Goal: Information Seeking & Learning: Learn about a topic

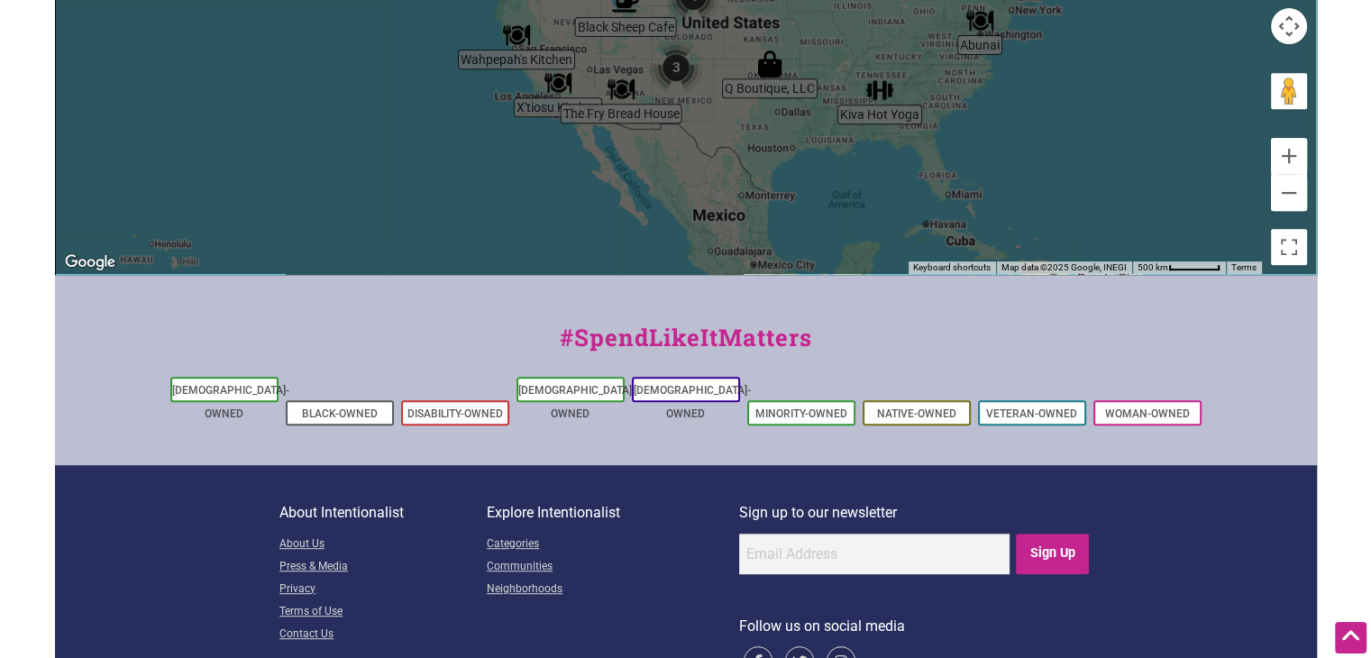
scroll to position [844, 0]
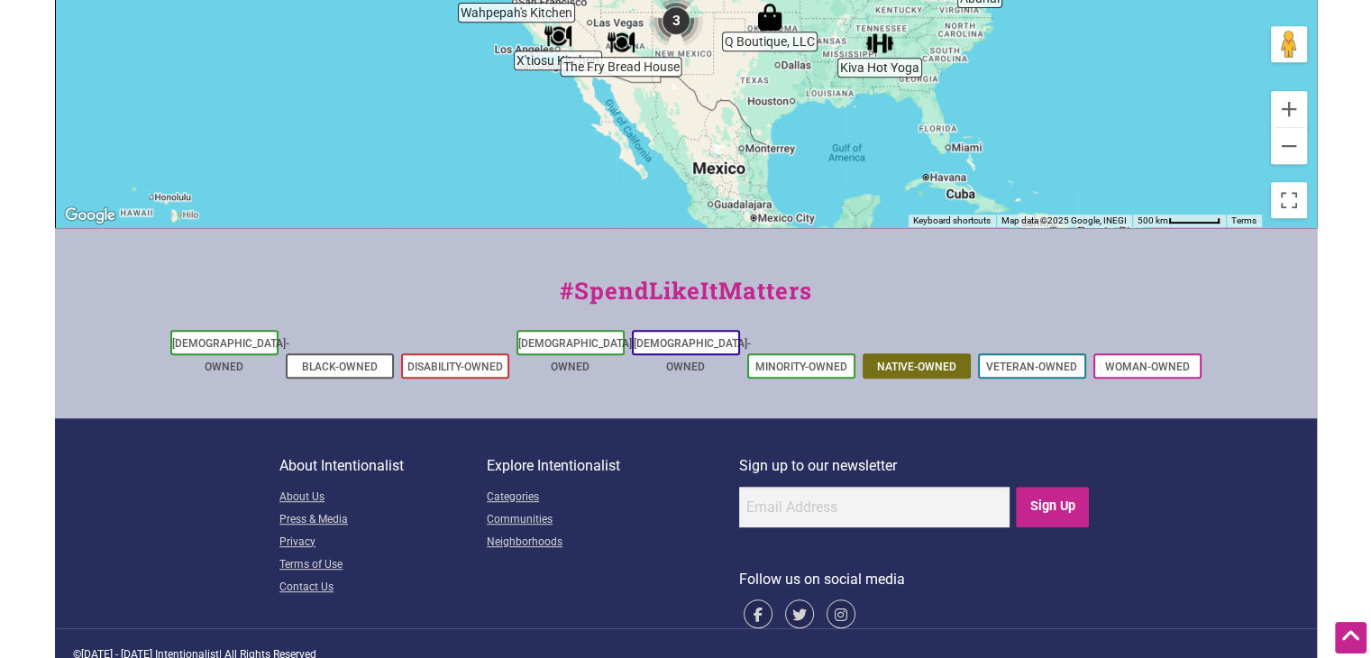
click at [891, 361] on link "Native-Owned" at bounding box center [916, 367] width 79 height 13
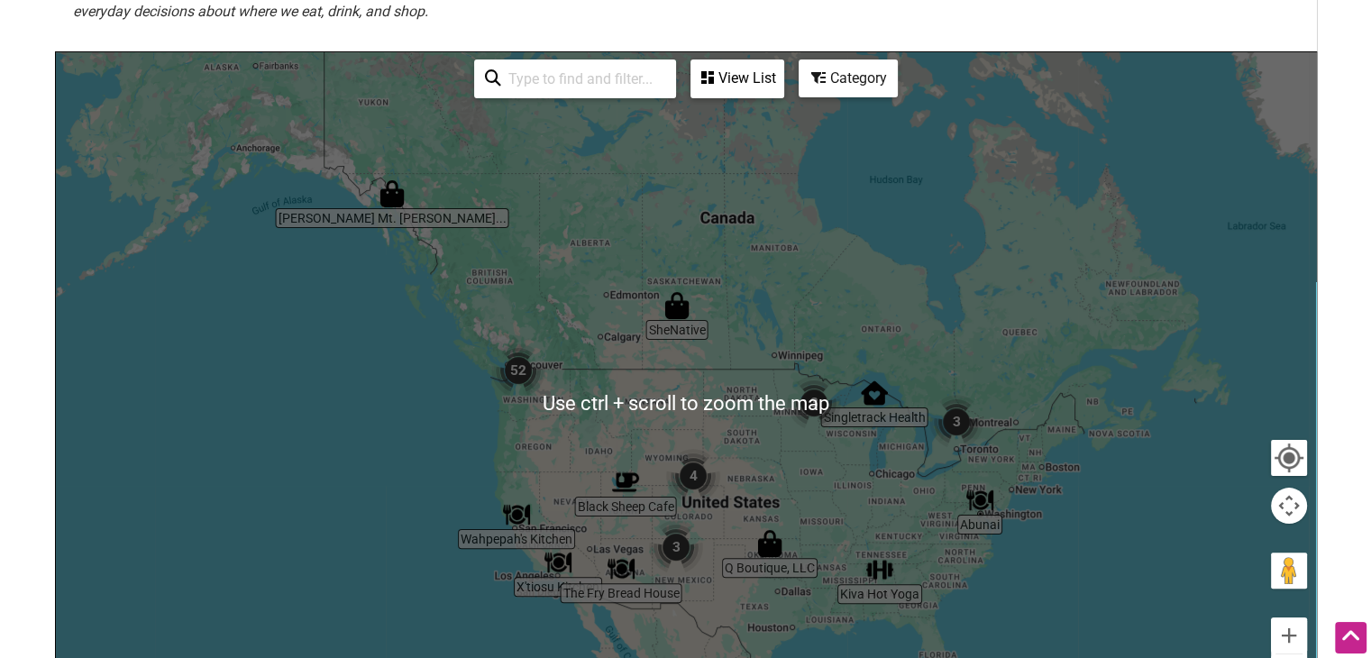
scroll to position [313, 0]
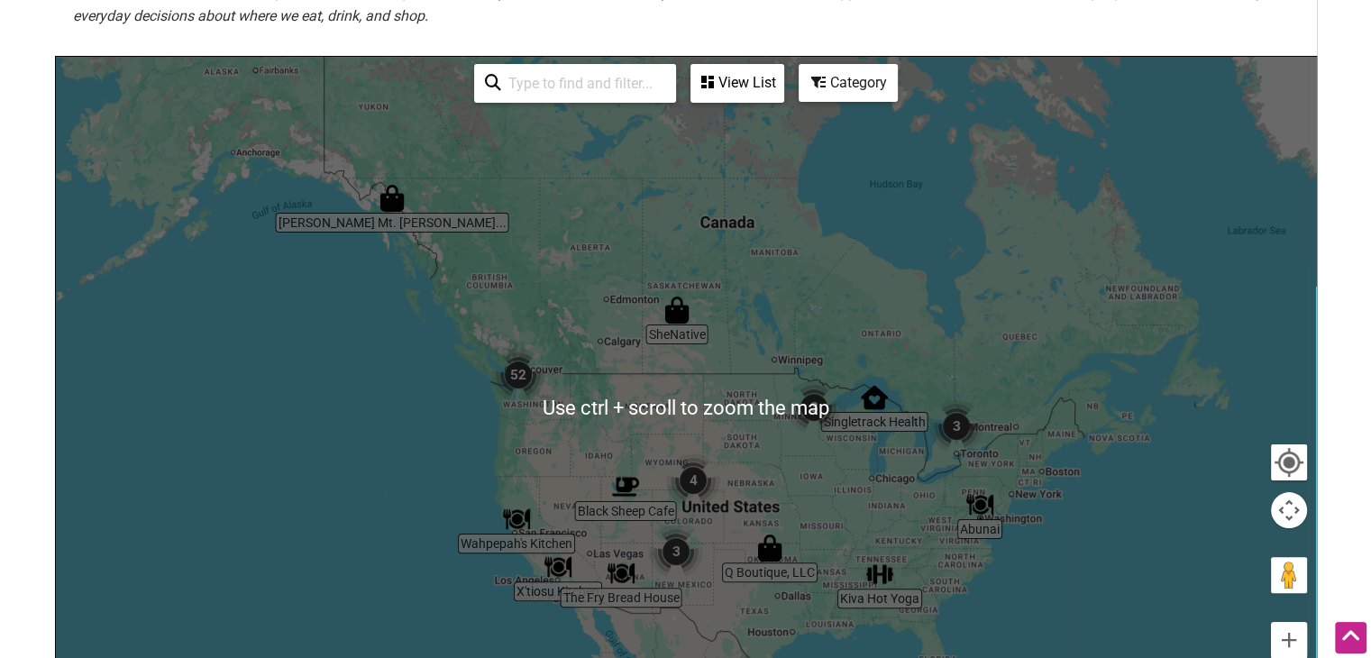
click at [576, 75] on input "search" at bounding box center [583, 83] width 164 height 35
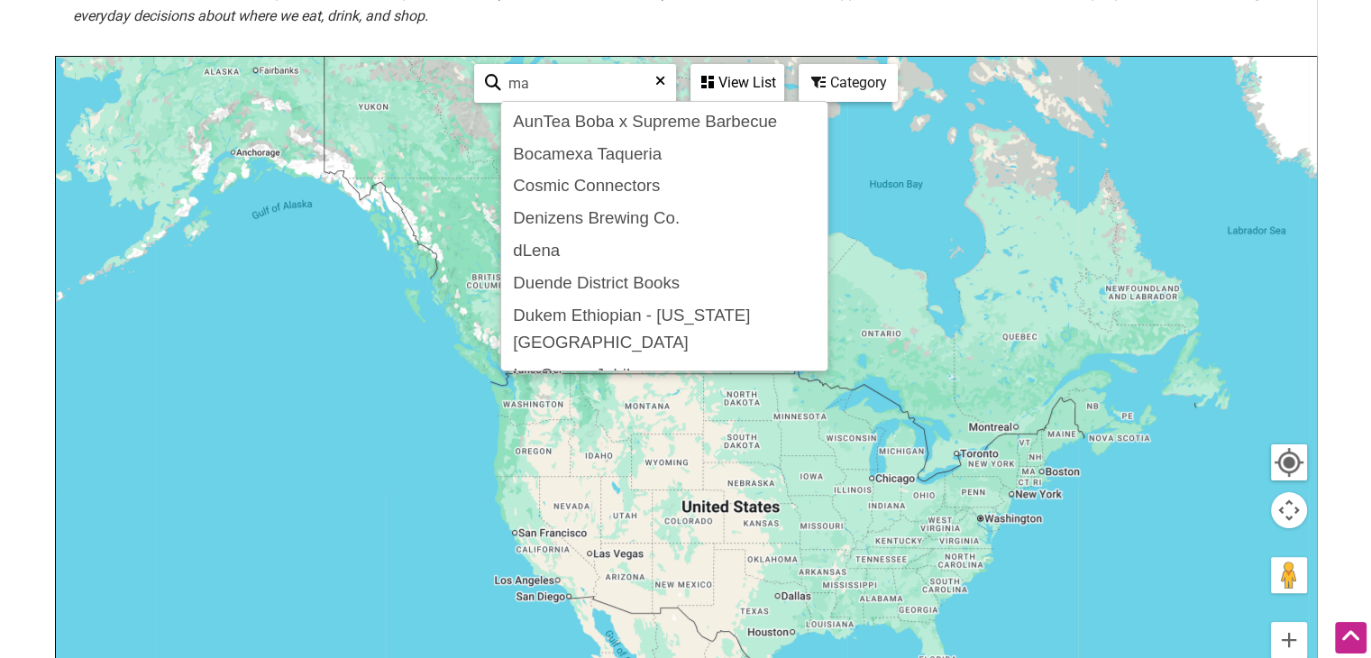
type input "m"
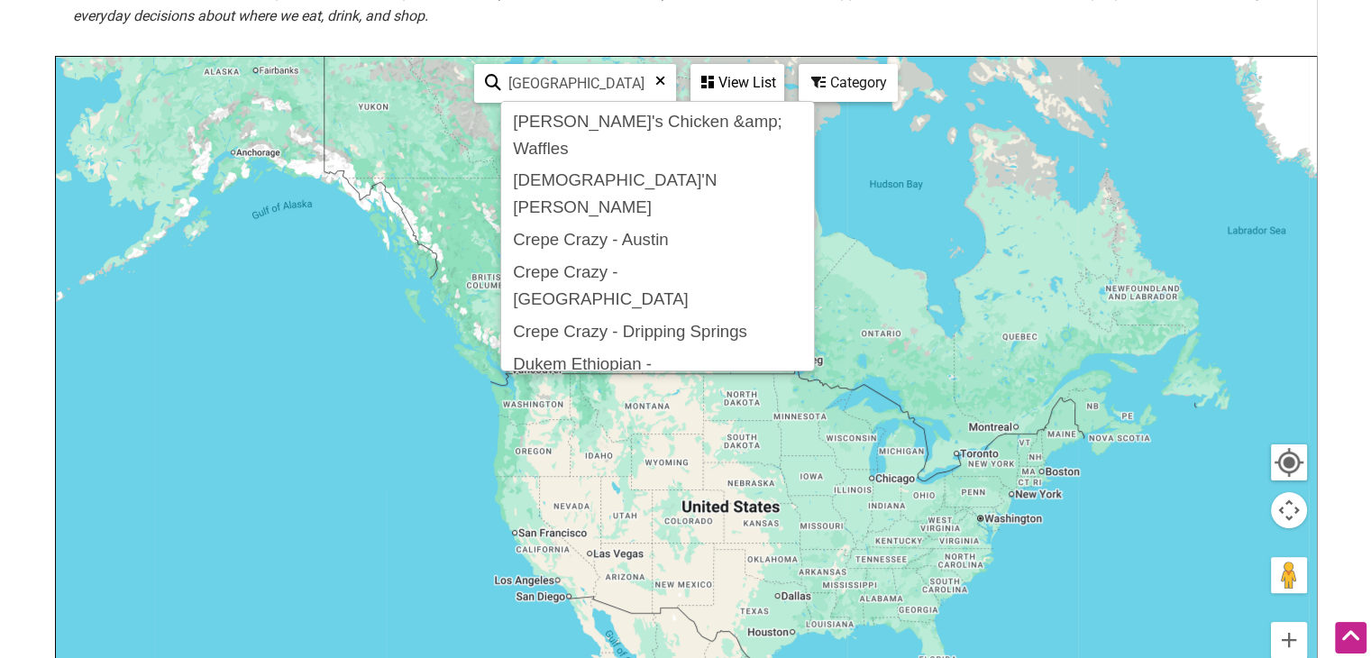
type input "[GEOGRAPHIC_DATA]"
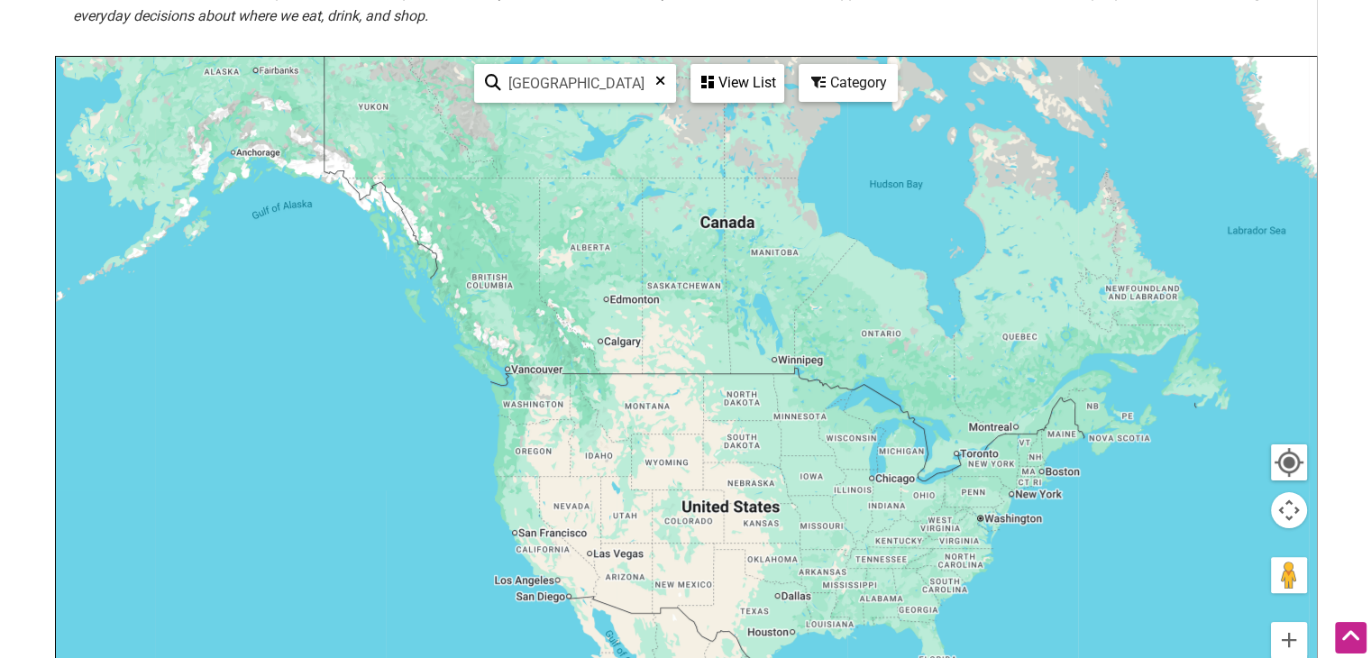
click at [663, 81] on div "[GEOGRAPHIC_DATA] See All" at bounding box center [575, 83] width 202 height 39
click at [664, 78] on div "[GEOGRAPHIC_DATA] See All" at bounding box center [575, 83] width 202 height 39
click at [656, 78] on div "[GEOGRAPHIC_DATA] See All" at bounding box center [575, 83] width 202 height 39
click at [656, 78] on icon at bounding box center [660, 87] width 10 height 27
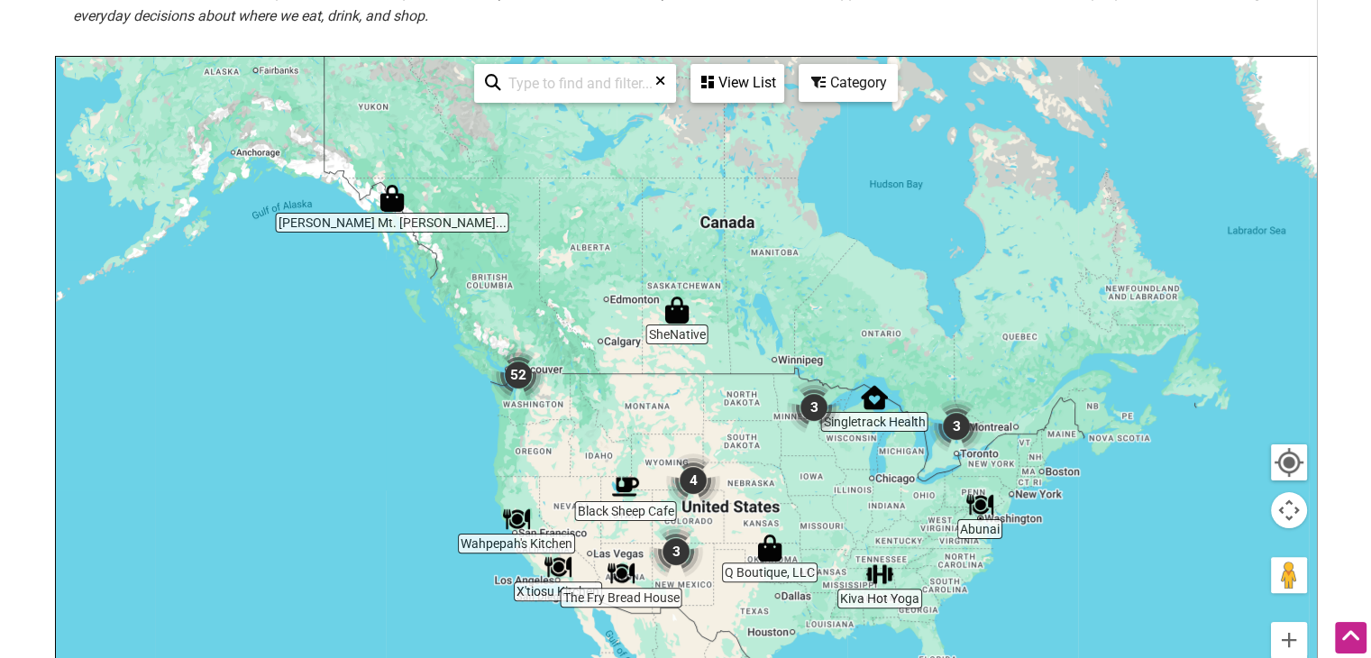
click at [656, 78] on icon at bounding box center [660, 87] width 10 height 27
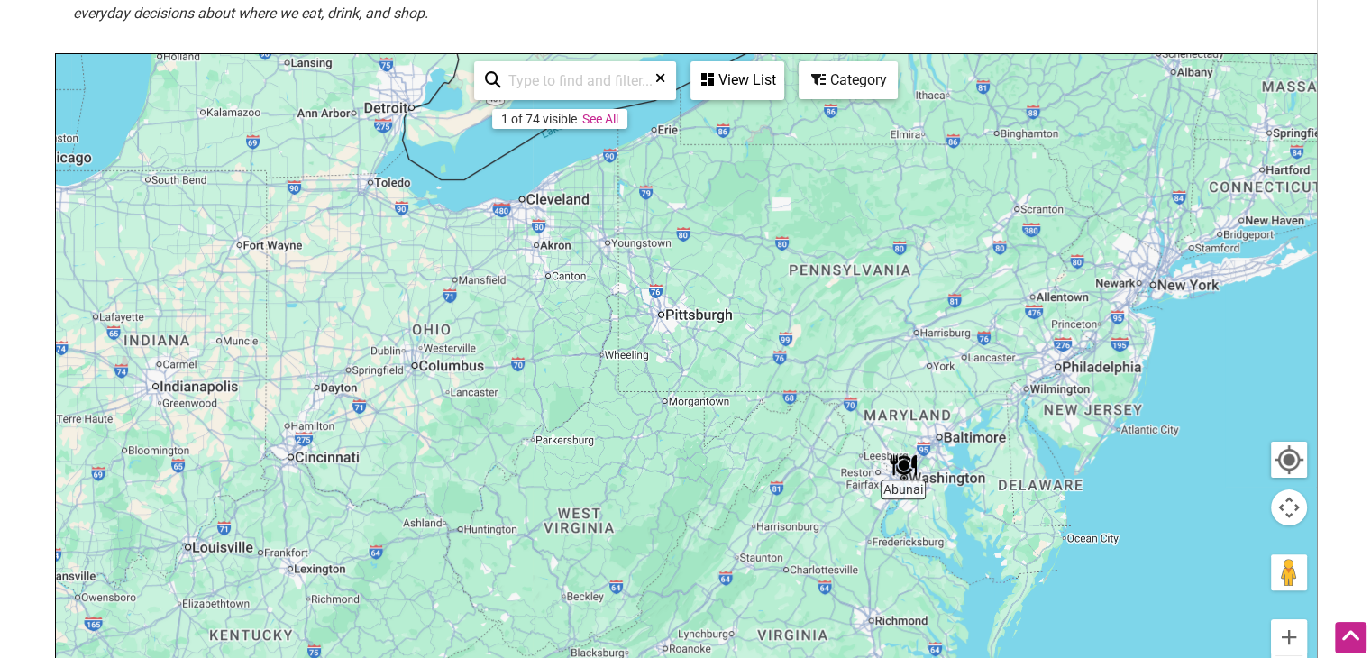
drag, startPoint x: 923, startPoint y: 556, endPoint x: 929, endPoint y: 474, distance: 82.2
click at [929, 474] on div at bounding box center [686, 404] width 1260 height 701
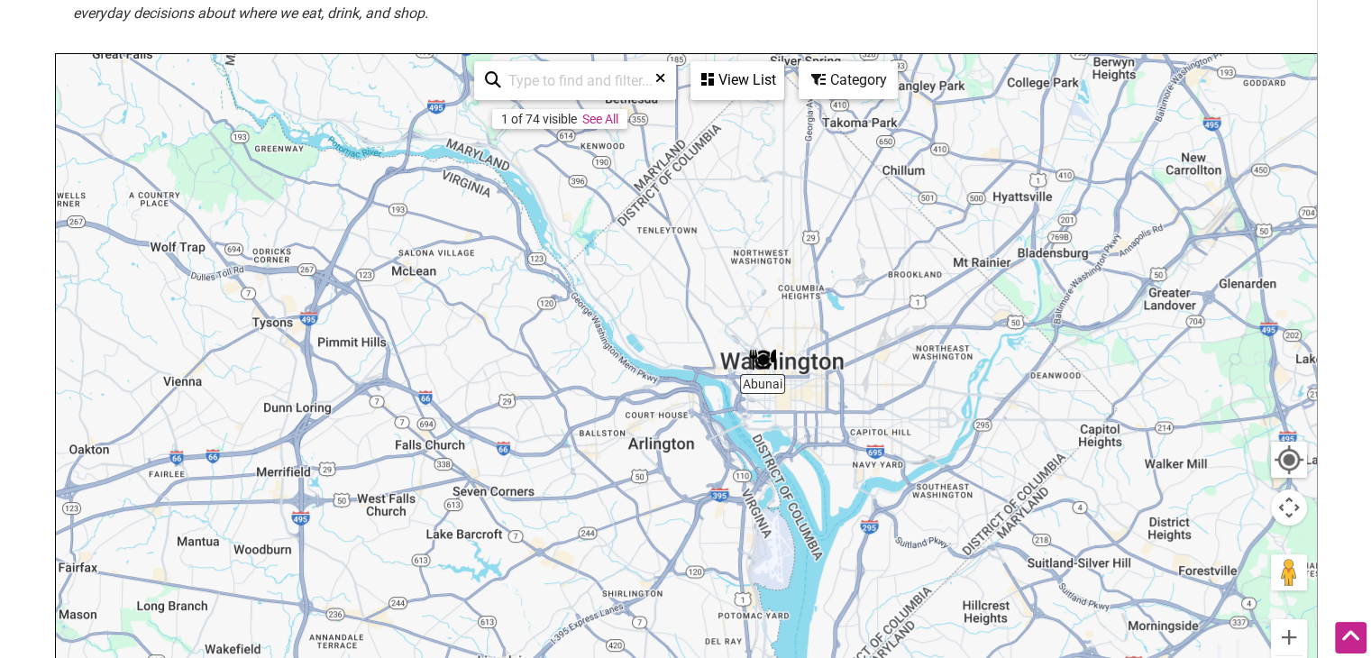
drag, startPoint x: 971, startPoint y: 544, endPoint x: 624, endPoint y: 288, distance: 431.8
click at [624, 288] on div at bounding box center [686, 404] width 1260 height 701
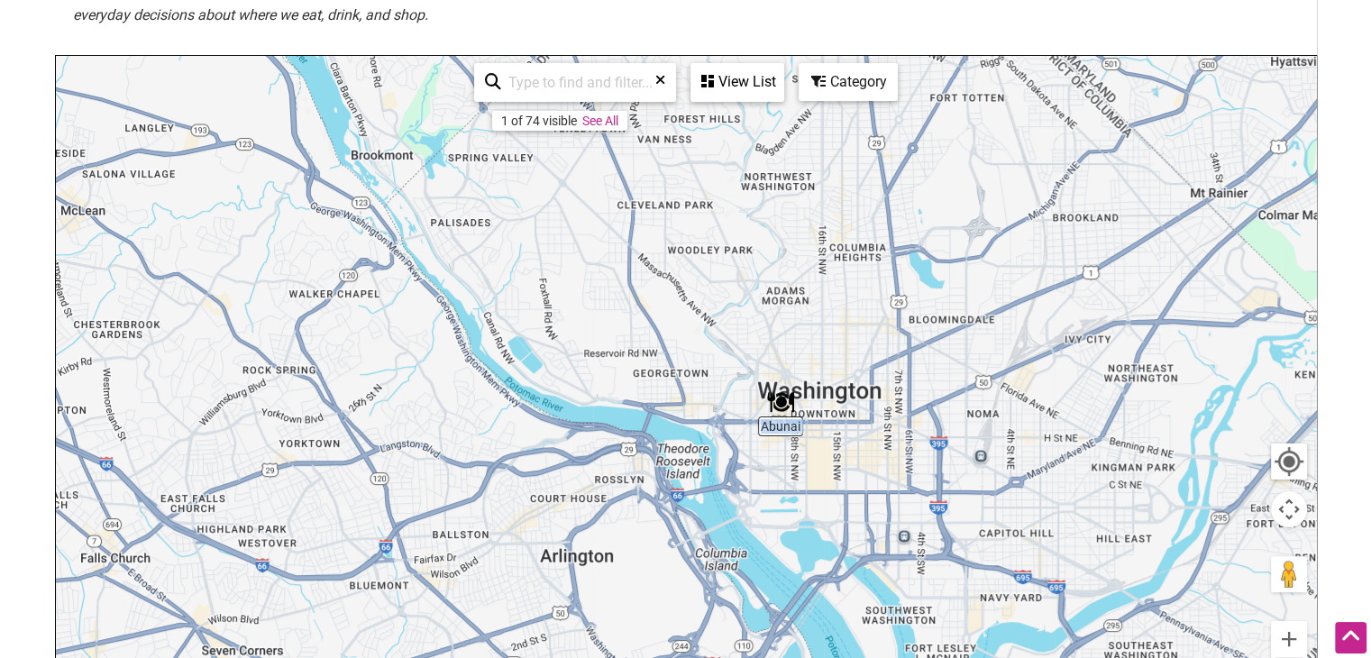
drag, startPoint x: 0, startPoint y: 126, endPoint x: 120, endPoint y: 490, distance: 383.4
click at [120, 344] on body "× Menu 0 Add a Business Map Blog Store Offers Intentionalist Cards Buy Black Ca…" at bounding box center [685, 15] width 1371 height 658
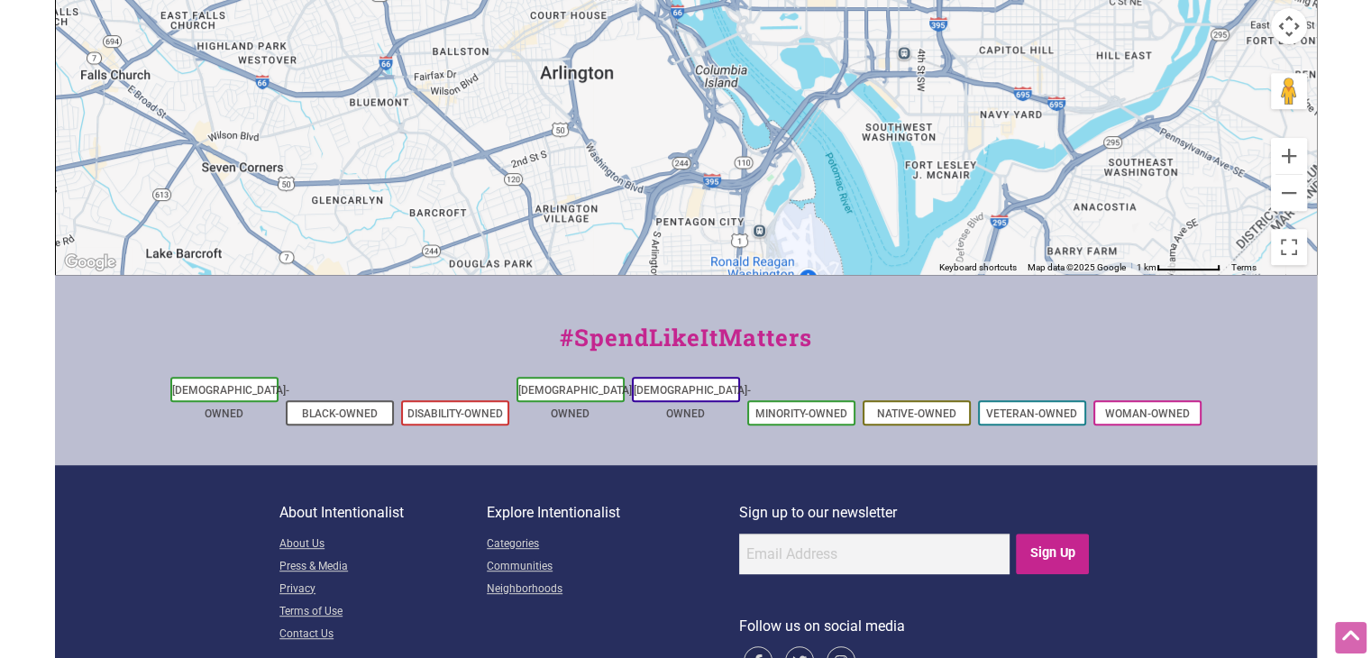
scroll to position [844, 0]
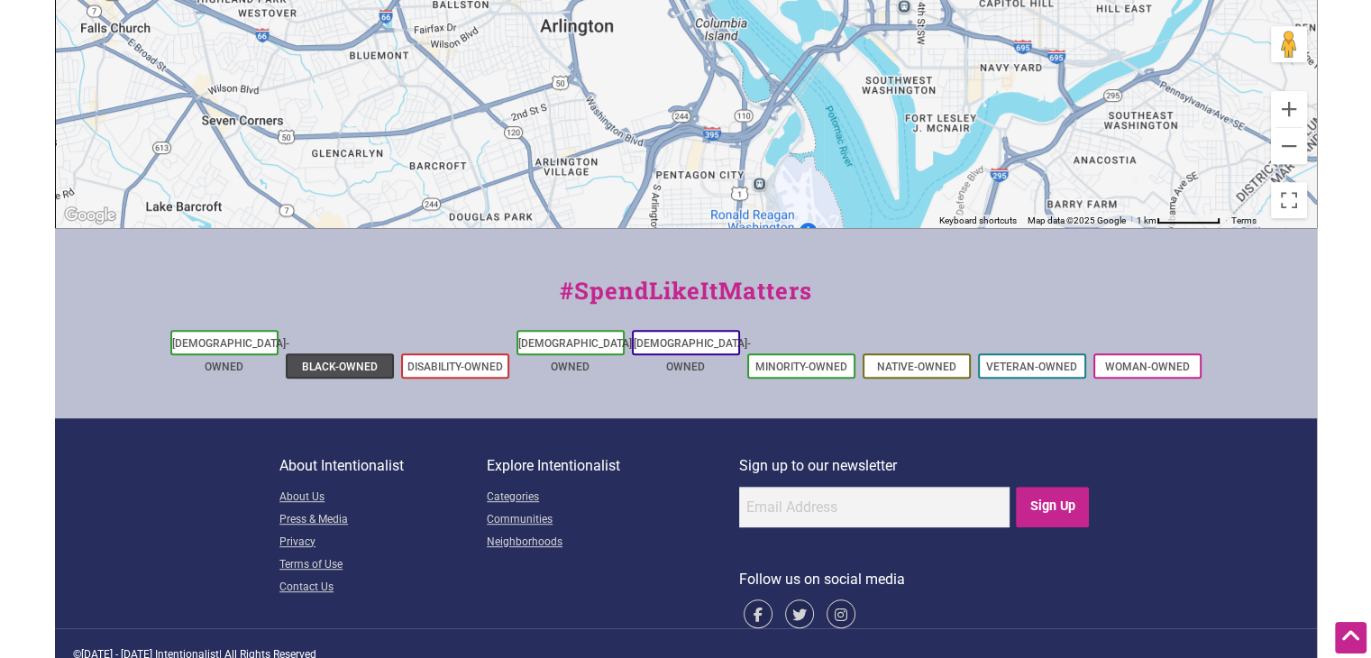
click at [314, 353] on li "Black-Owned" at bounding box center [340, 365] width 108 height 25
click at [335, 361] on link "Black-Owned" at bounding box center [340, 367] width 76 height 13
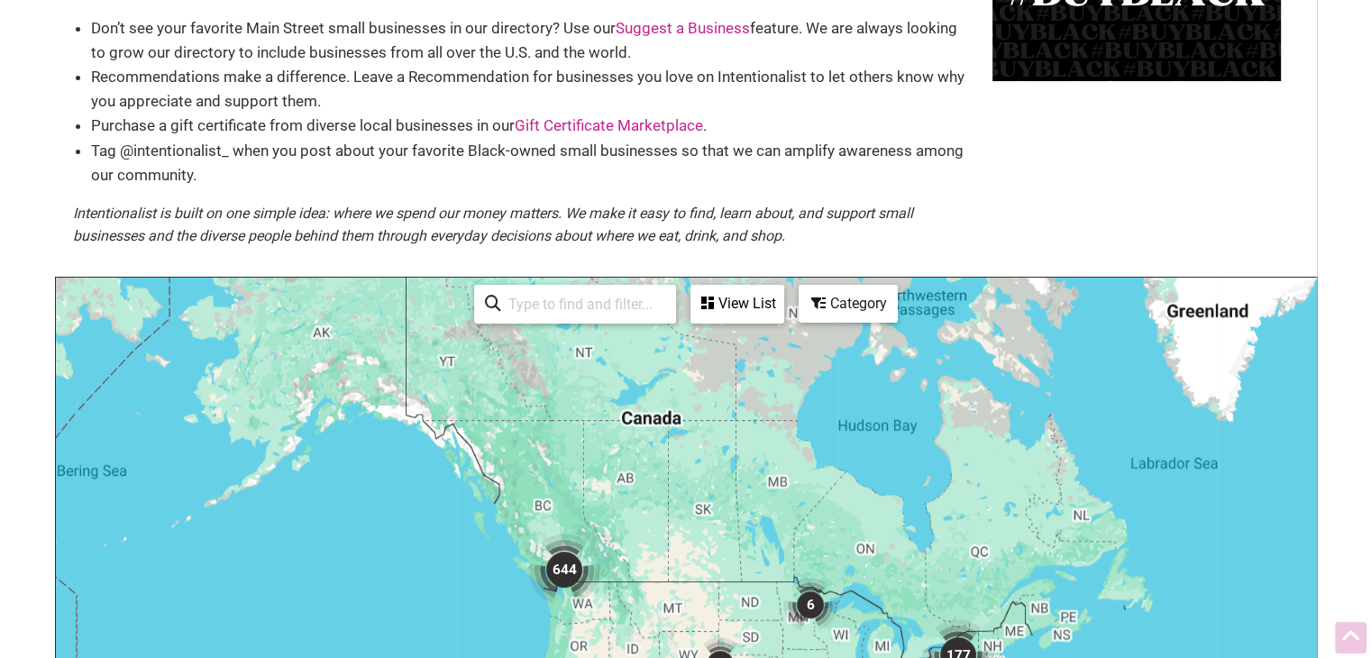
scroll to position [166, 0]
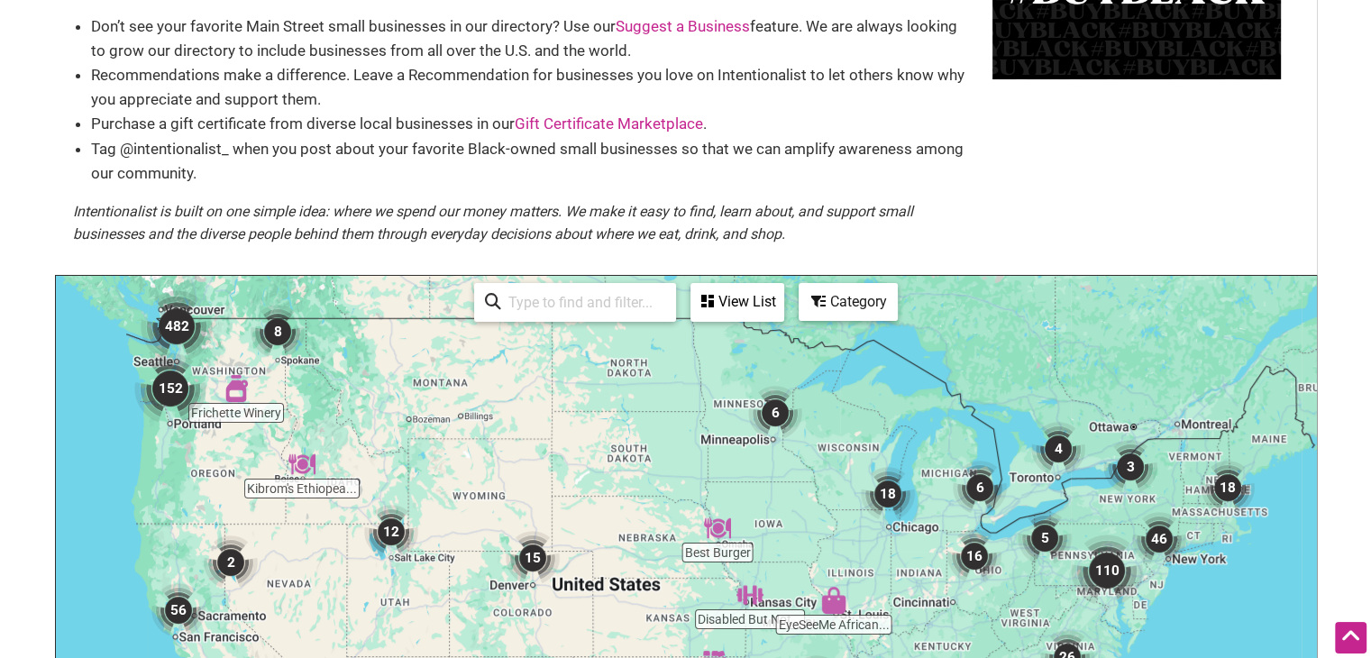
click at [727, 306] on div "View List" at bounding box center [737, 302] width 90 height 34
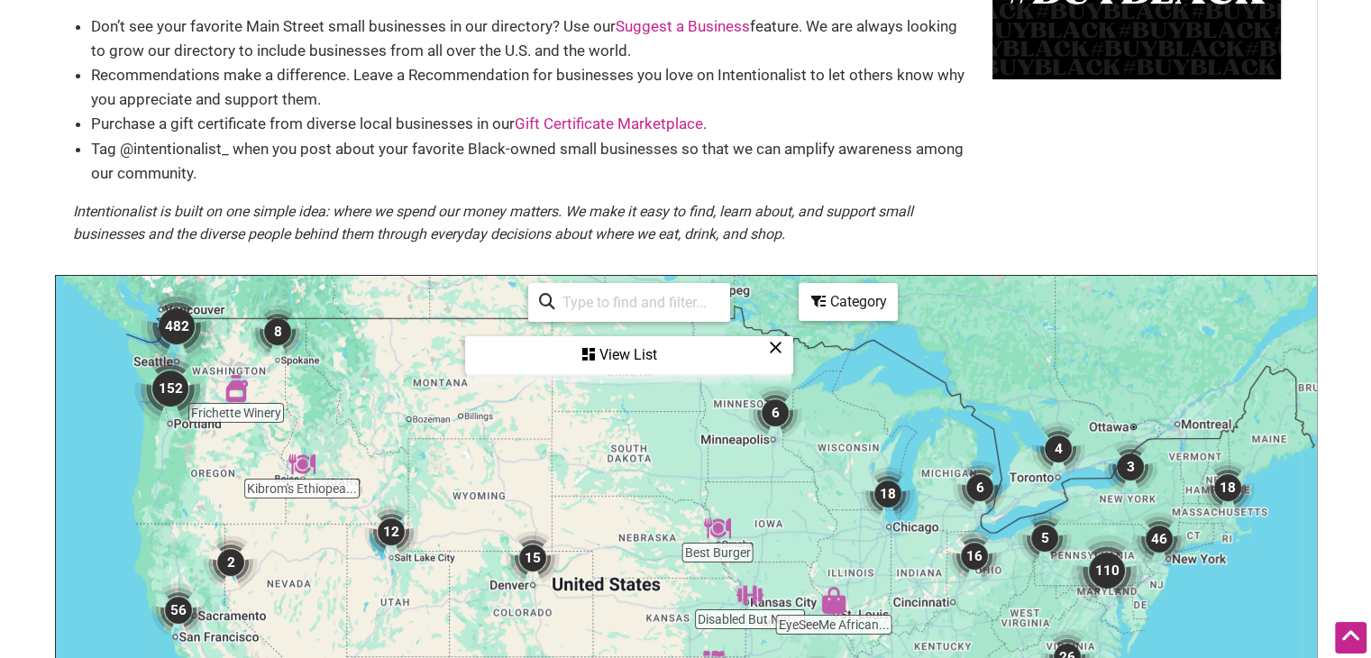
click at [782, 237] on em "Intentionalist is built on one simple idea: where we spend our money matters. W…" at bounding box center [493, 223] width 840 height 41
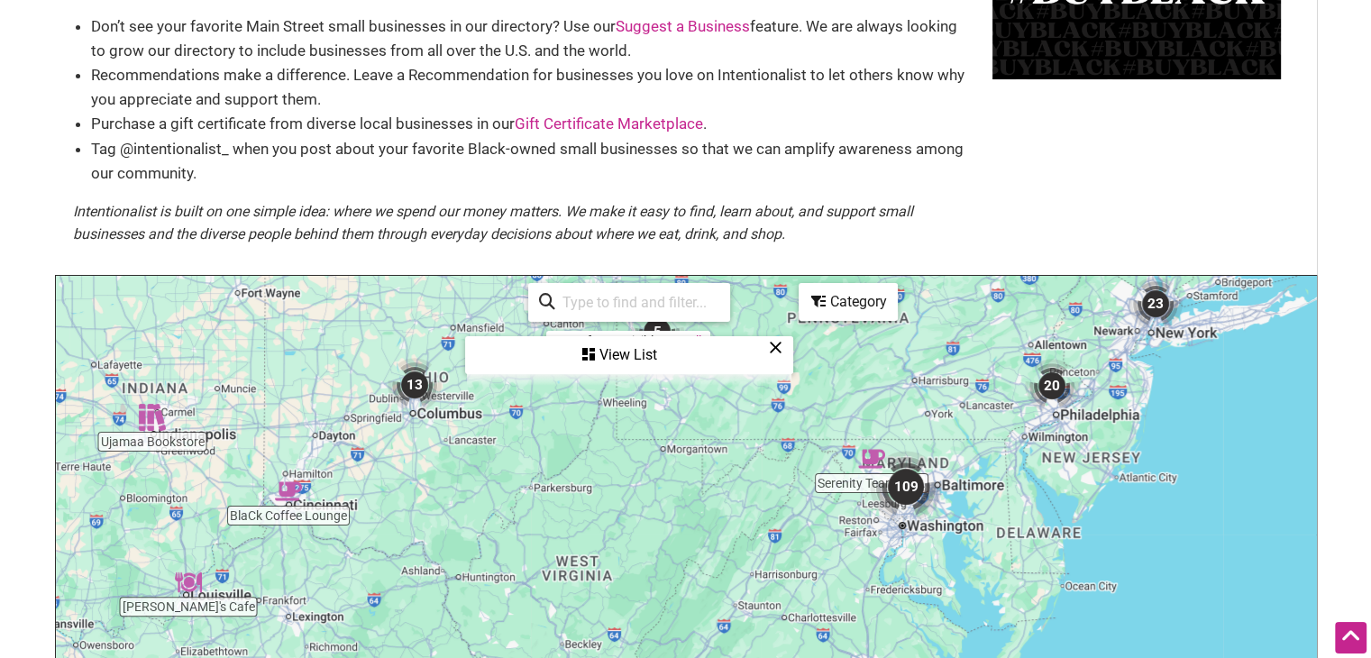
drag, startPoint x: 900, startPoint y: 574, endPoint x: 870, endPoint y: 396, distance: 181.0
click at [870, 396] on div "To navigate, press the arrow keys." at bounding box center [686, 626] width 1260 height 701
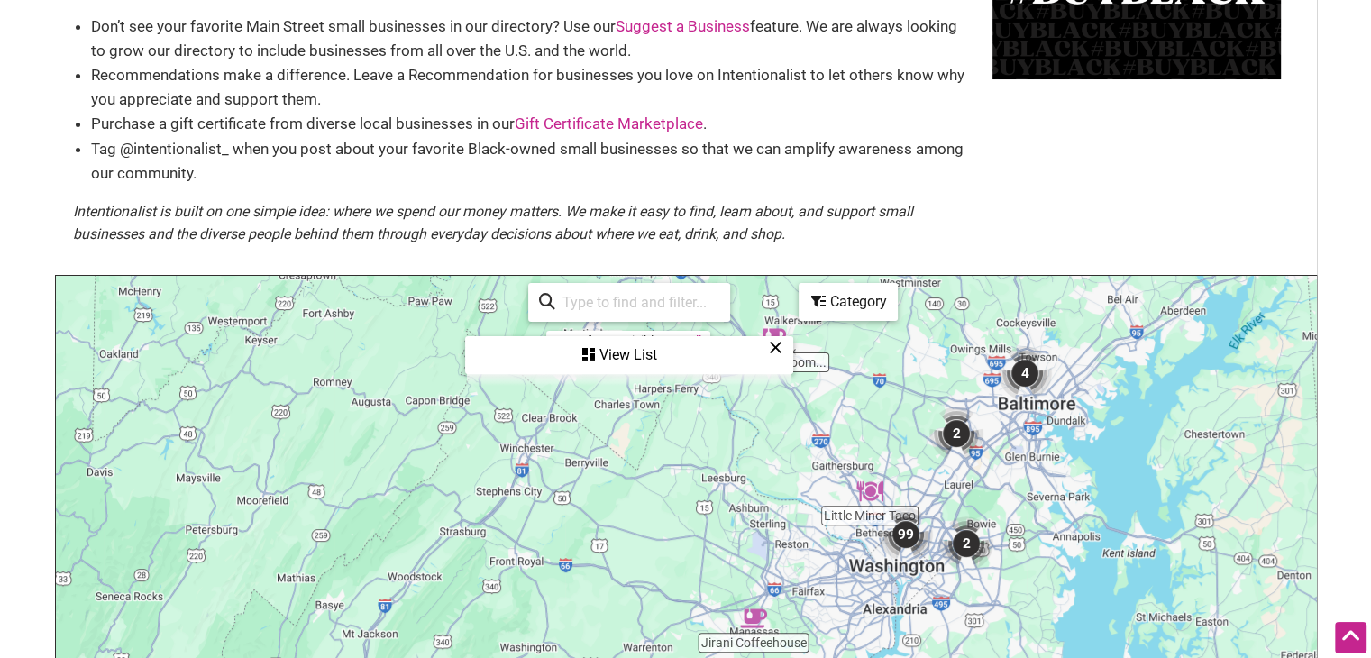
drag, startPoint x: 975, startPoint y: 536, endPoint x: 891, endPoint y: 304, distance: 247.5
click at [891, 304] on div "Serenity Tearoom... Jirani Coffeehouse Little Miner Taco 99 4 2 2 To navigate, …" at bounding box center [686, 626] width 1260 height 701
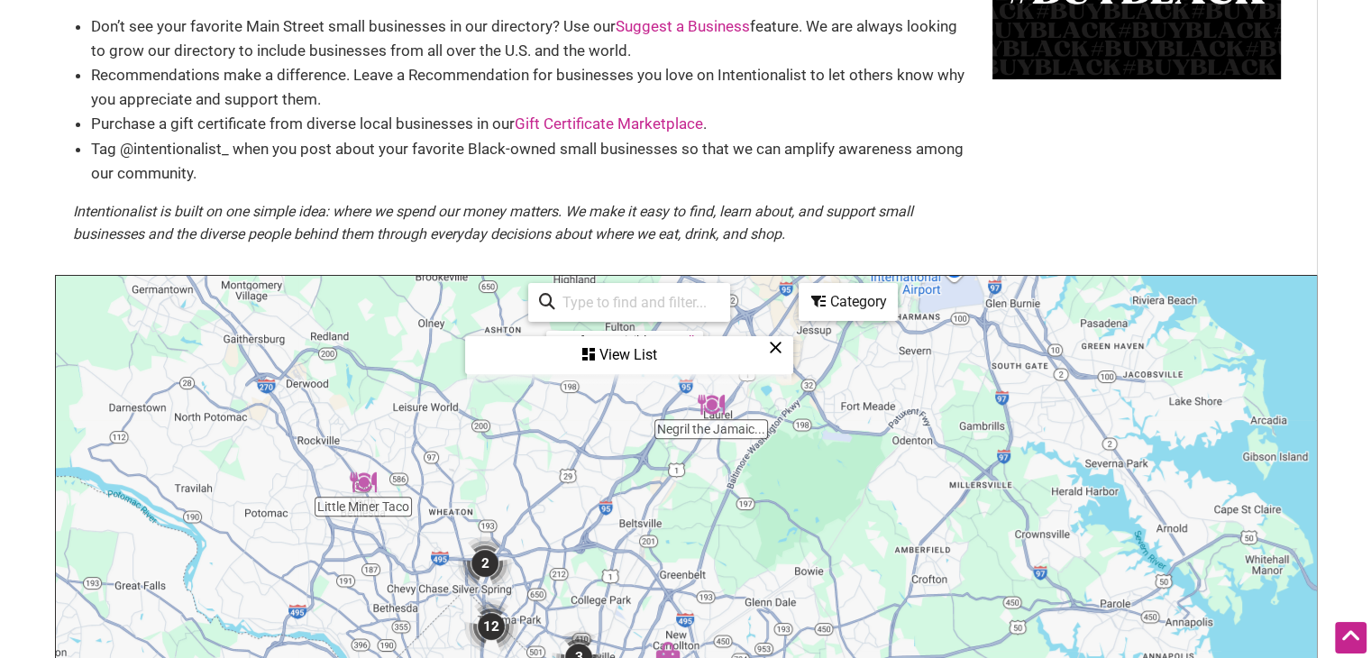
drag, startPoint x: 1008, startPoint y: 475, endPoint x: 883, endPoint y: 163, distance: 336.1
click at [883, 163] on div "Black-owned Small Businesses Use Intentionalist to explore and #SpendLikeItMatt…" at bounding box center [686, 442] width 1262 height 1072
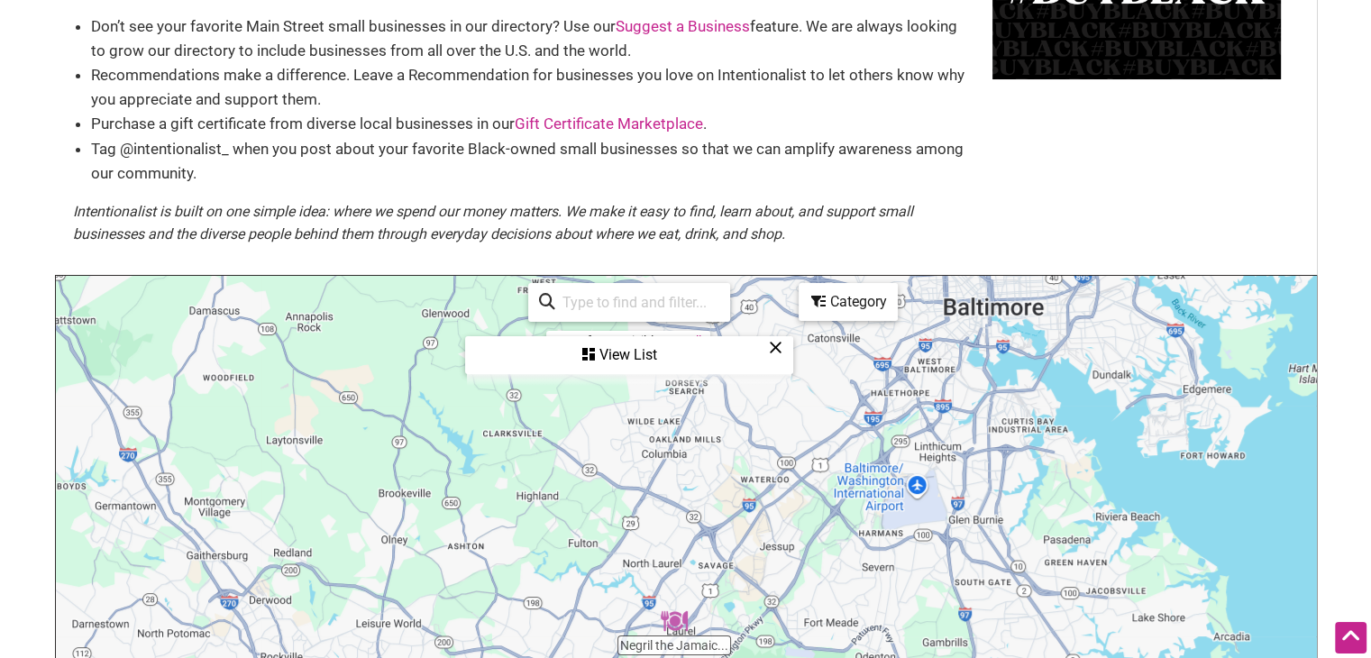
drag, startPoint x: 853, startPoint y: 437, endPoint x: 819, endPoint y: 655, distance: 220.8
click at [819, 655] on div "To navigate, press the arrow keys." at bounding box center [686, 626] width 1260 height 701
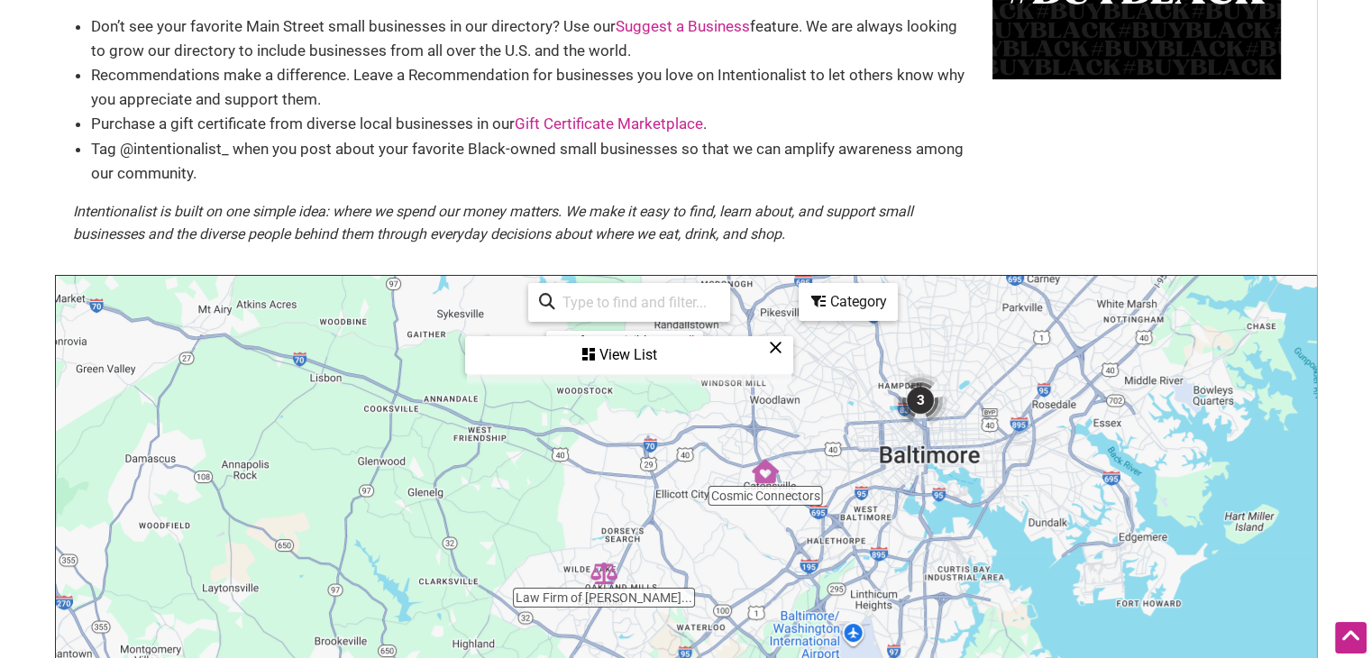
drag, startPoint x: 837, startPoint y: 495, endPoint x: 790, endPoint y: 610, distance: 124.5
click at [790, 610] on div "To navigate, press the arrow keys." at bounding box center [686, 626] width 1260 height 701
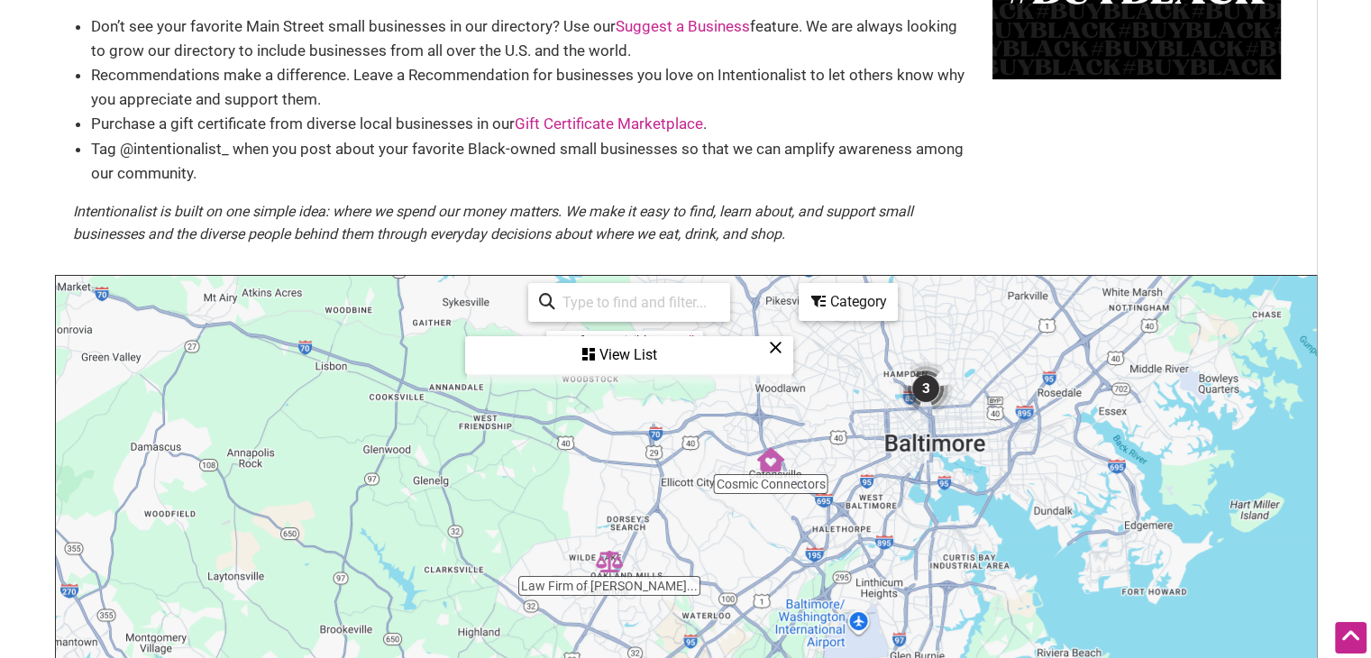
click at [920, 386] on img "3" at bounding box center [926, 388] width 69 height 69
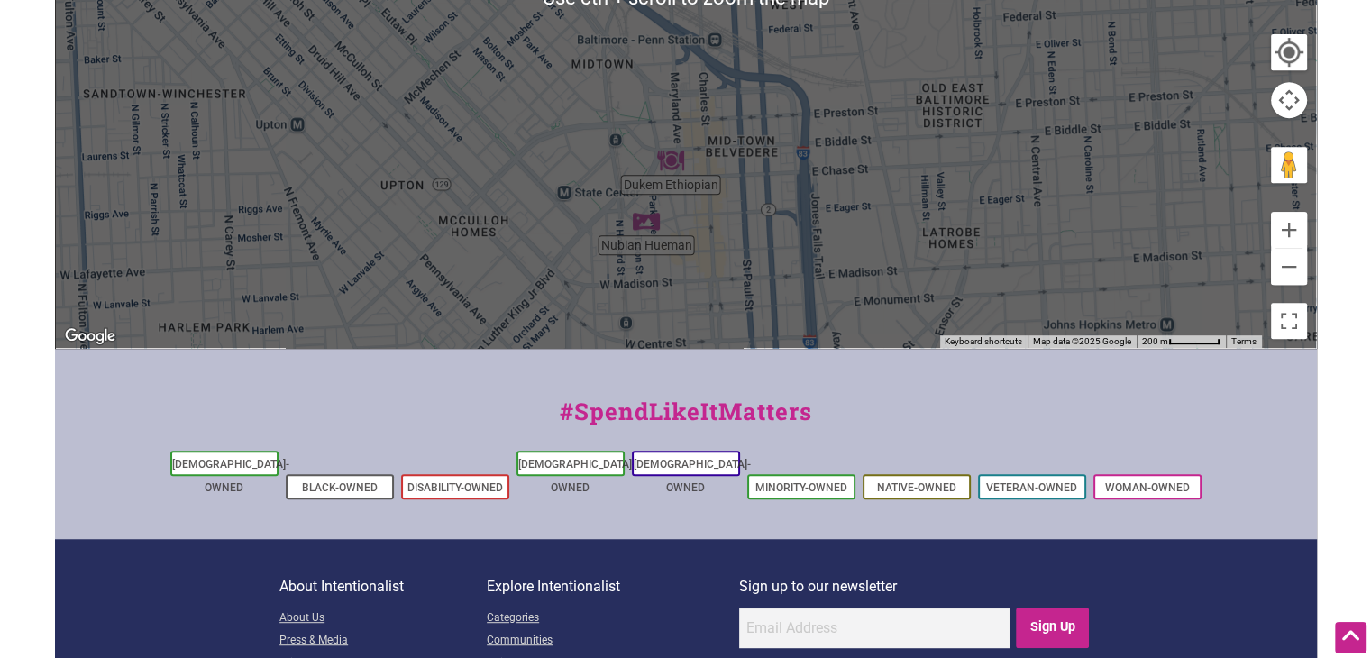
scroll to position [916, 0]
